Goal: Find specific page/section: Find specific page/section

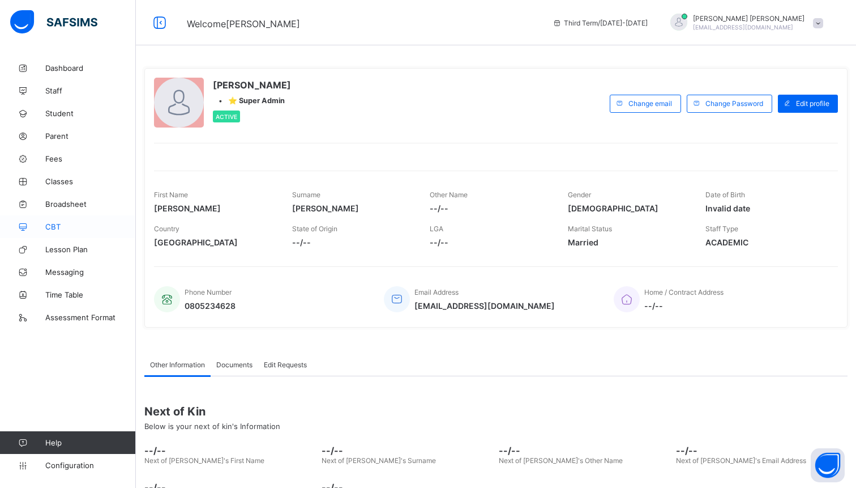
click at [58, 224] on span "CBT" at bounding box center [90, 226] width 91 height 9
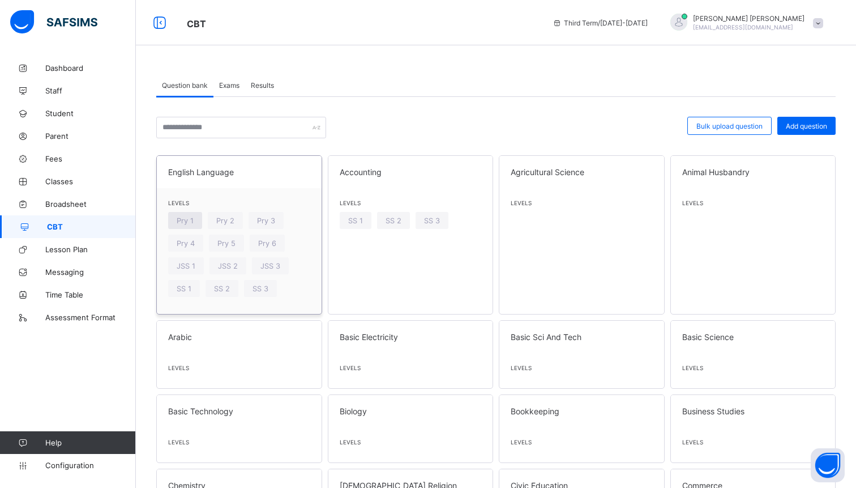
click at [195, 223] on div "Pry 1" at bounding box center [185, 220] width 34 height 17
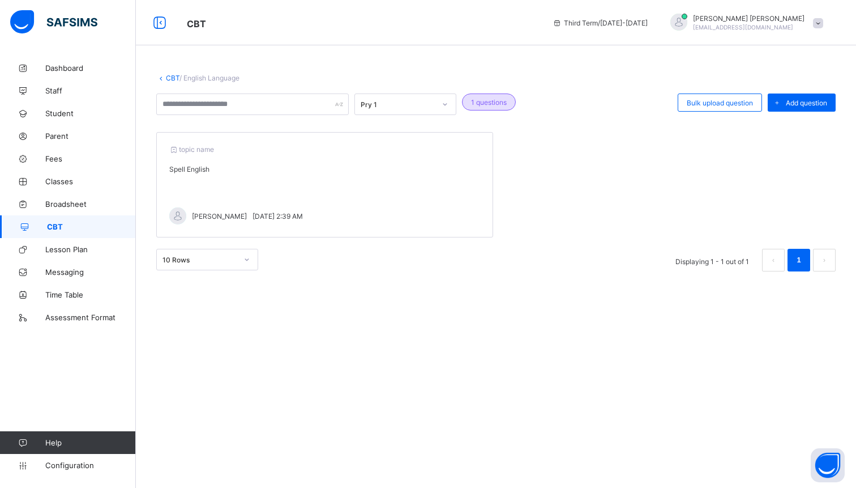
click at [395, 116] on div "Pry 1 1 questions Bulk upload question Add question topic name Spell English [P…" at bounding box center [495, 182] width 679 height 178
